Goal: Transaction & Acquisition: Purchase product/service

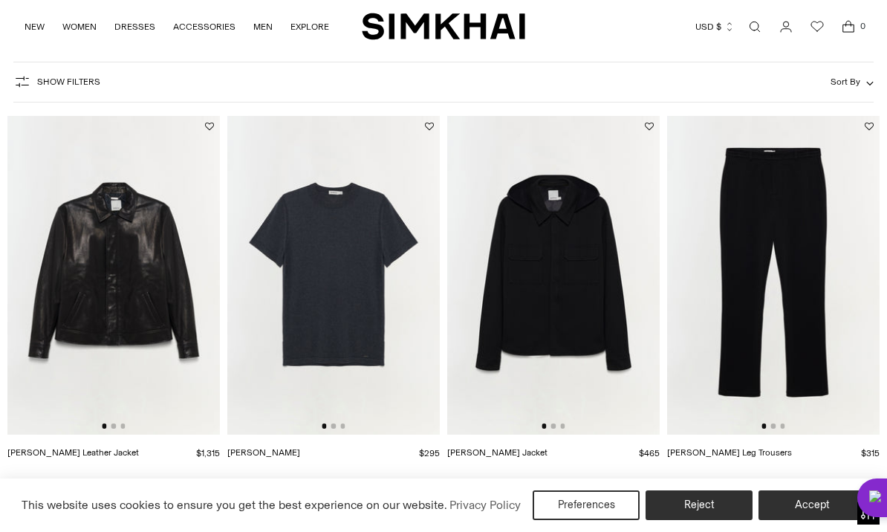
scroll to position [1464, 0]
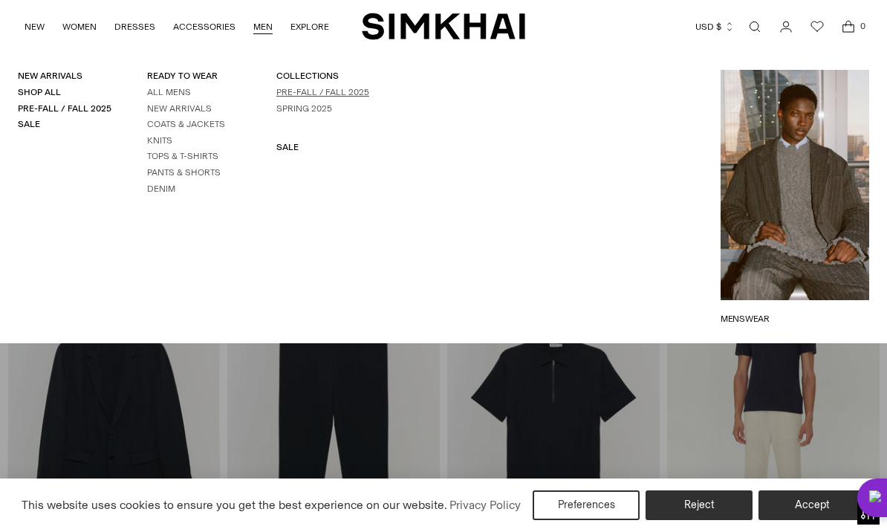
click at [350, 97] on link "Pre-Fall / Fall 2025" at bounding box center [322, 92] width 93 height 10
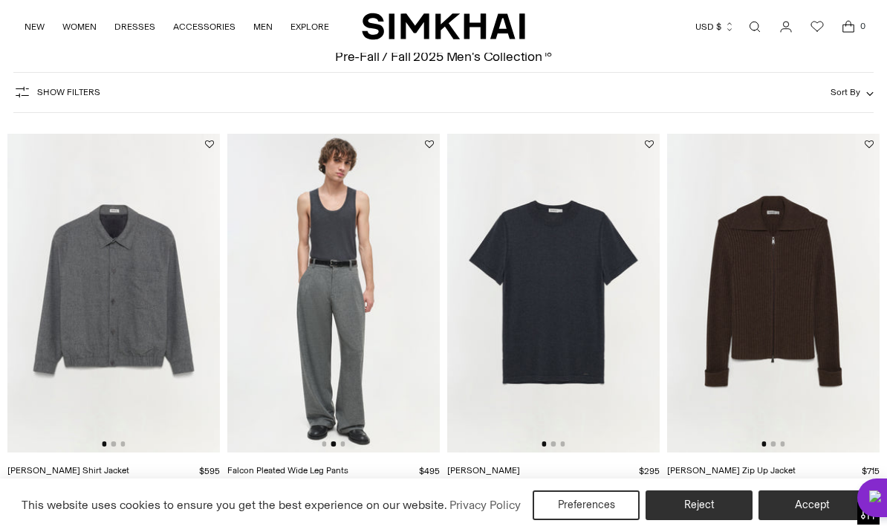
scroll to position [0, 125]
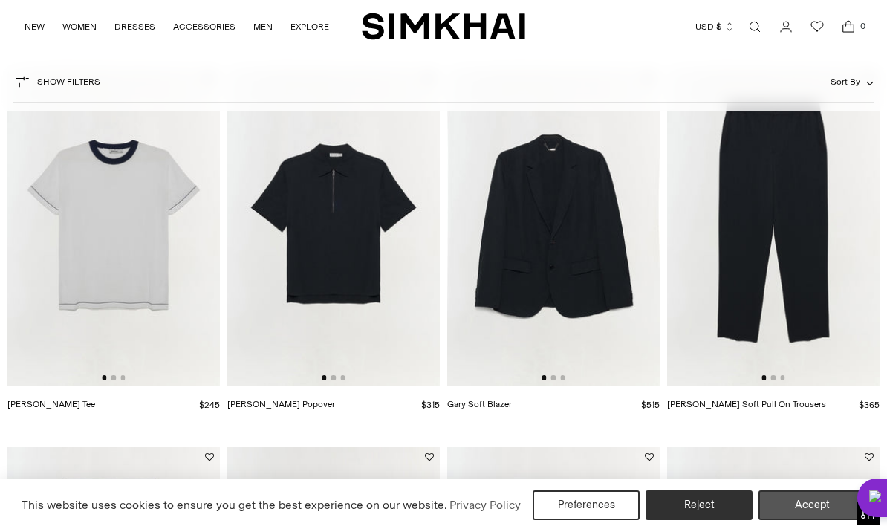
click at [800, 520] on button "Accept" at bounding box center [811, 505] width 107 height 30
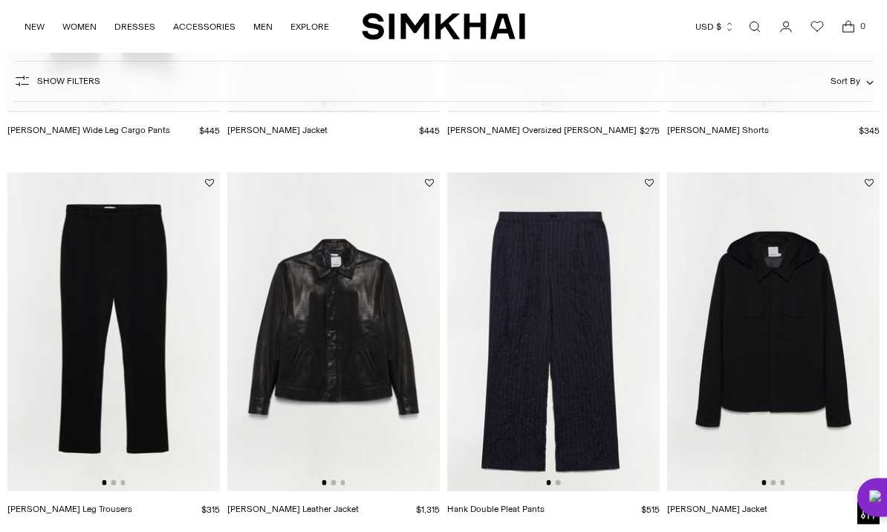
scroll to position [1171, 0]
click at [595, 373] on img at bounding box center [553, 331] width 212 height 319
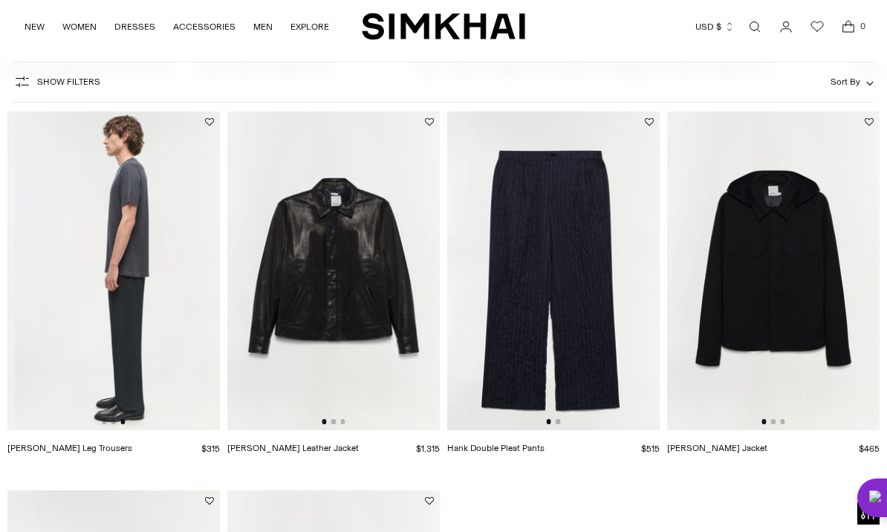
scroll to position [0, 425]
